Goal: Entertainment & Leisure: Consume media (video, audio)

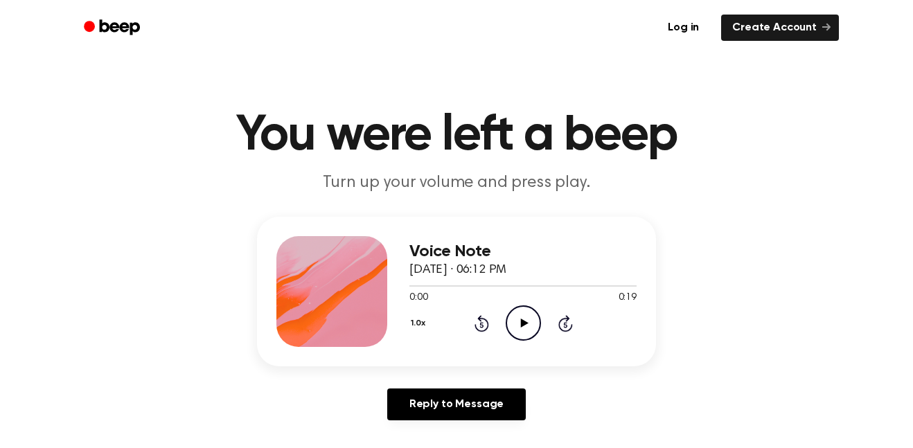
click at [536, 311] on icon "Play Audio" at bounding box center [523, 322] width 35 height 35
click at [536, 311] on icon "Pause Audio" at bounding box center [523, 322] width 35 height 35
click at [411, 285] on div at bounding box center [466, 285] width 114 height 1
click at [512, 318] on icon "Play Audio" at bounding box center [523, 322] width 35 height 35
click at [530, 319] on icon "Pause Audio" at bounding box center [523, 322] width 35 height 35
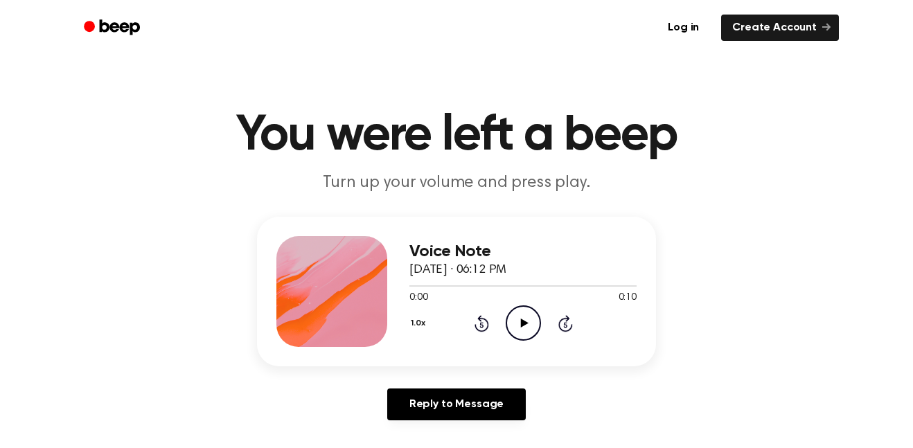
click at [517, 329] on icon "Play Audio" at bounding box center [523, 322] width 35 height 35
click at [517, 330] on icon "Pause Audio" at bounding box center [523, 322] width 35 height 35
click at [513, 319] on icon "Play Audio" at bounding box center [523, 322] width 35 height 35
click at [514, 314] on icon "Play Audio" at bounding box center [523, 322] width 35 height 35
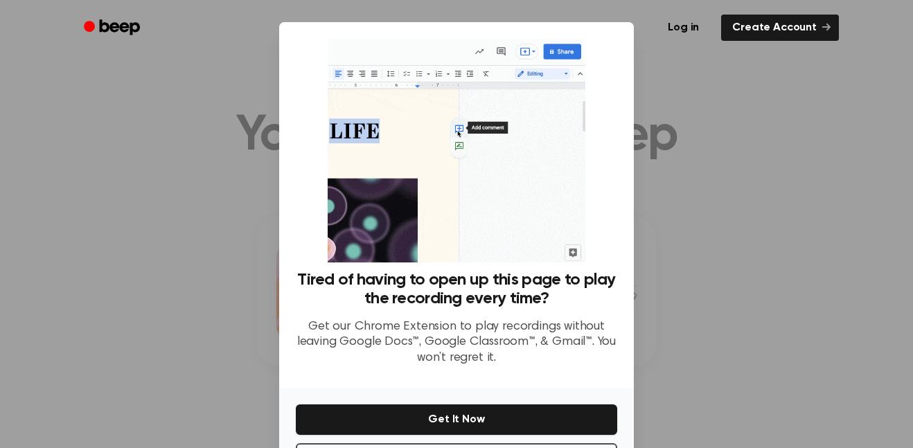
click at [736, 366] on div at bounding box center [456, 224] width 913 height 448
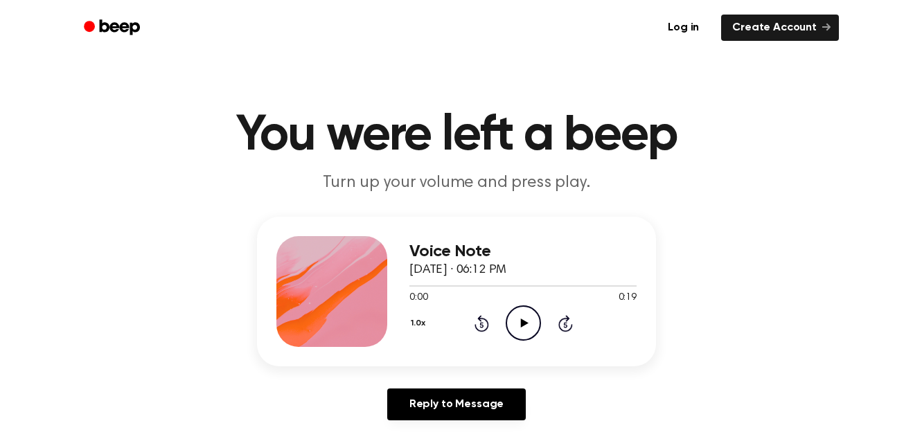
click at [517, 335] on icon "Play Audio" at bounding box center [523, 322] width 35 height 35
